Goal: Task Accomplishment & Management: Manage account settings

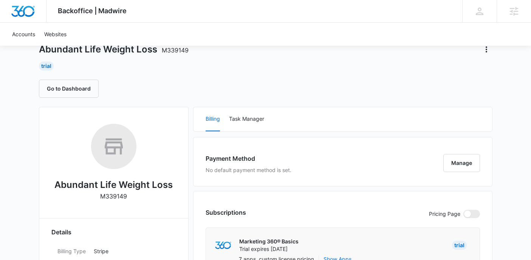
scroll to position [83, 0]
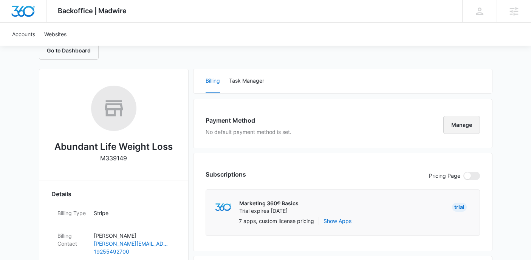
click at [470, 128] on button "Manage" at bounding box center [461, 125] width 37 height 18
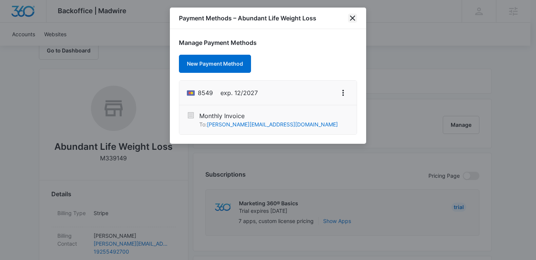
click at [353, 19] on icon "close" at bounding box center [352, 18] width 9 height 9
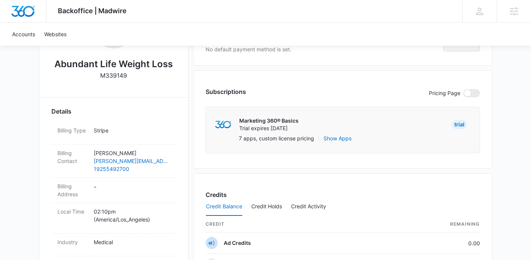
scroll to position [233, 0]
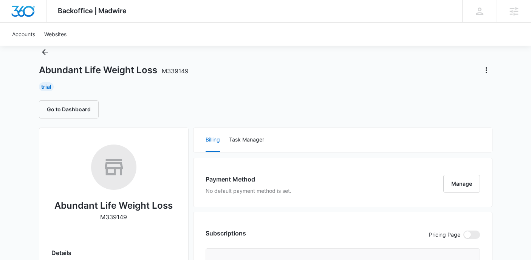
scroll to position [60, 0]
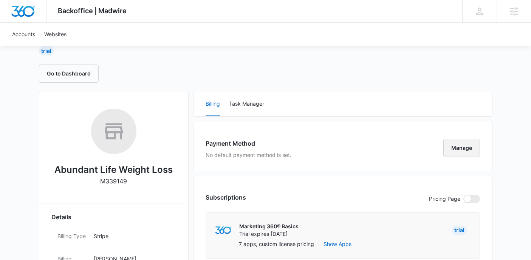
click at [460, 146] on button "Manage" at bounding box center [461, 148] width 37 height 18
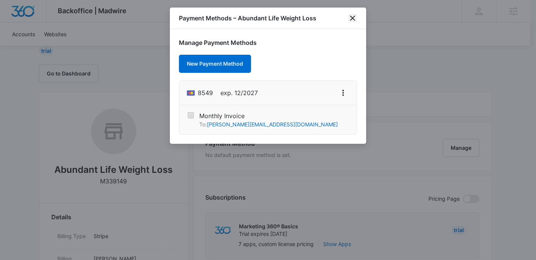
click at [355, 18] on icon "close" at bounding box center [352, 18] width 9 height 9
